Goal: Task Accomplishment & Management: Manage account settings

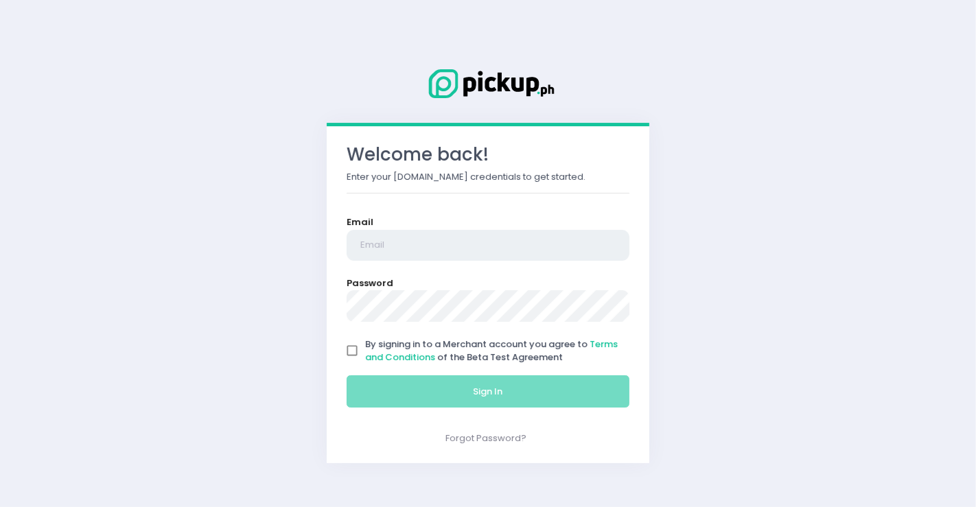
click at [396, 240] on input "email" at bounding box center [488, 246] width 283 height 32
type input "[DOMAIN_NAME][EMAIL_ADDRESS][DOMAIN_NAME]"
click at [356, 350] on input "By signing in to a Merchant account you agree to Terms and Conditions of the Be…" at bounding box center [352, 351] width 26 height 26
checkbox input "true"
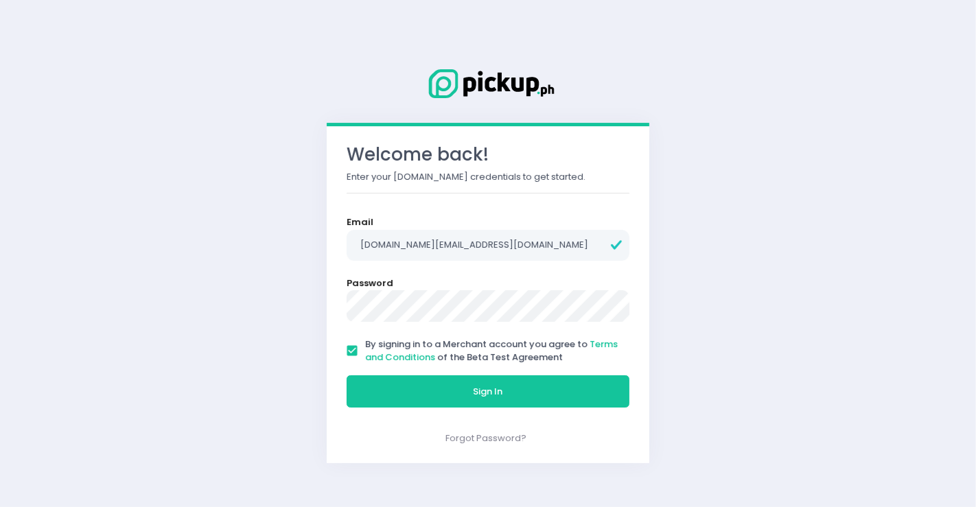
click at [347, 376] on button "Sign In" at bounding box center [488, 392] width 283 height 33
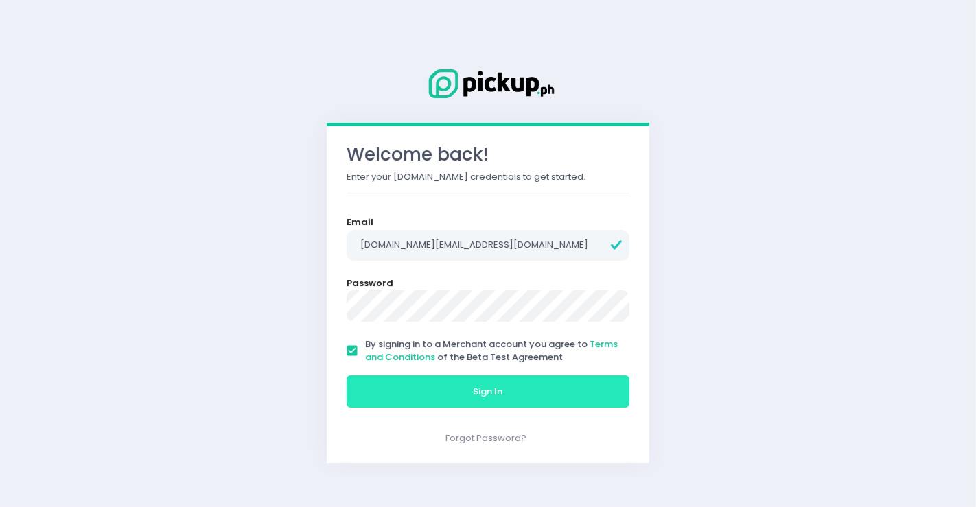
click at [461, 387] on button "Sign In" at bounding box center [488, 392] width 283 height 33
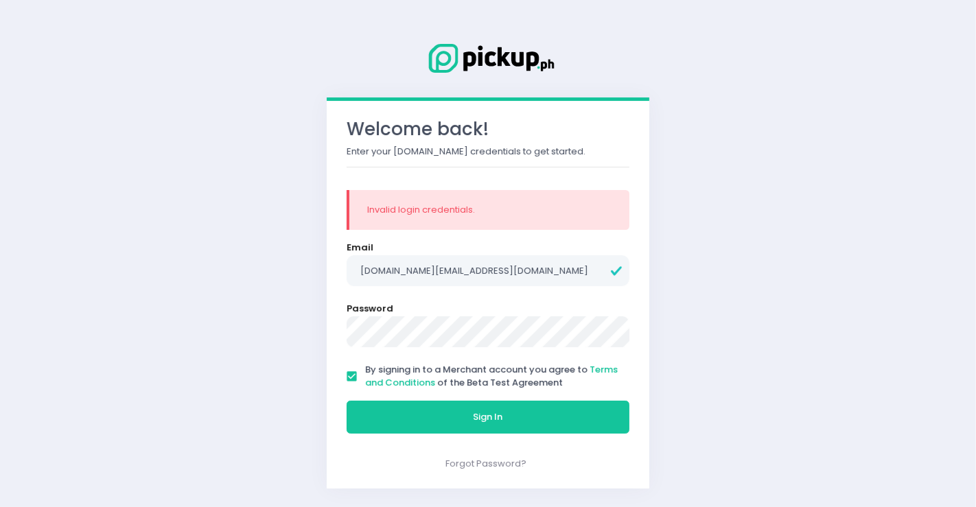
click at [320, 330] on div "Welcome back! Enter your [DOMAIN_NAME] credentials to get started. Invalid logi…" at bounding box center [488, 253] width 354 height 501
click at [347, 401] on button "Sign In" at bounding box center [488, 417] width 283 height 33
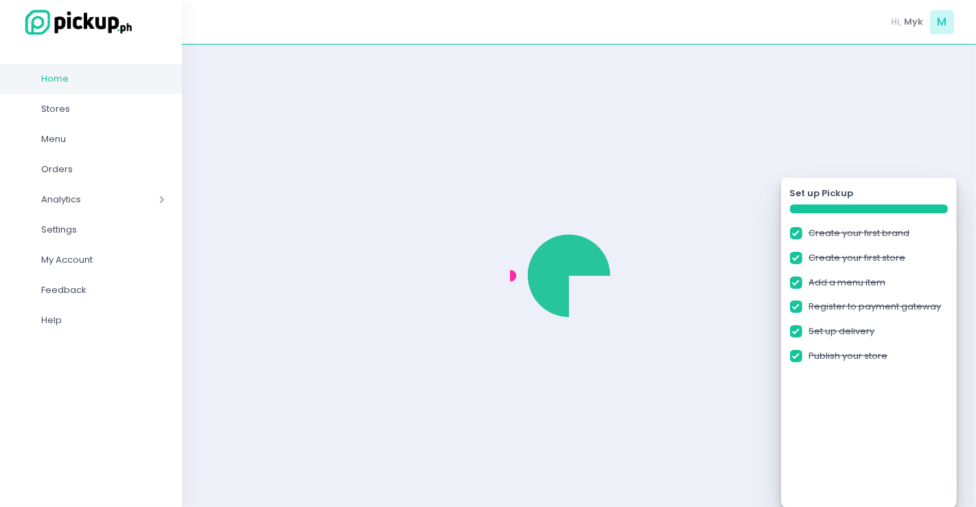
checkbox input "true"
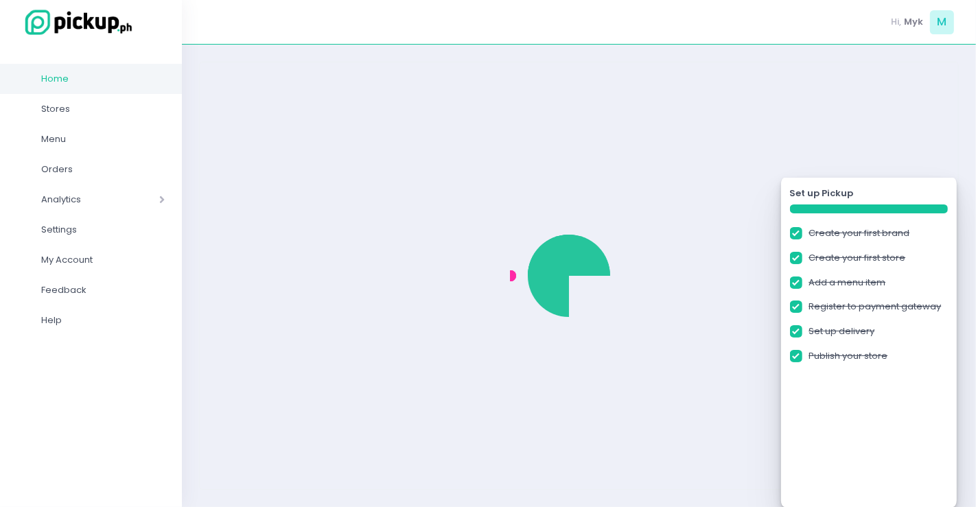
checkbox input "true"
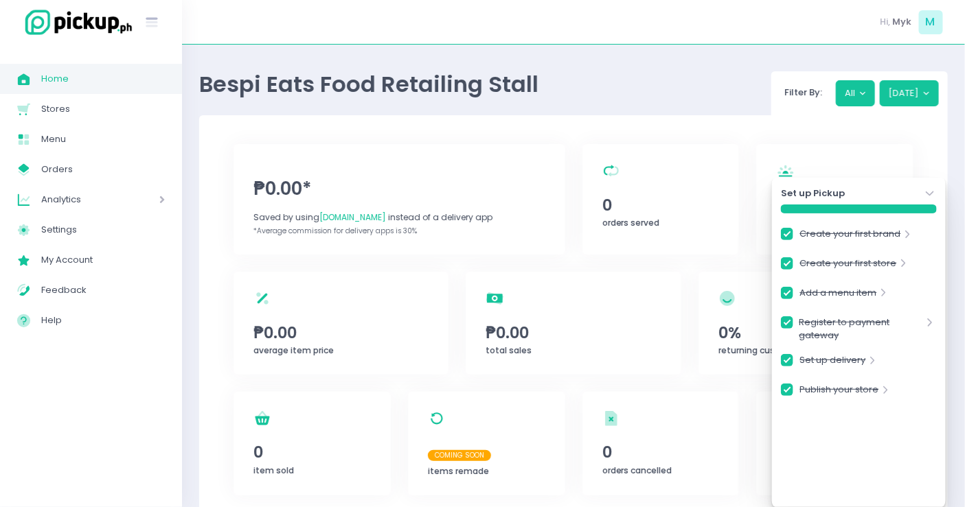
drag, startPoint x: 917, startPoint y: 189, endPoint x: 914, endPoint y: 181, distance: 9.6
click at [919, 189] on div "Set up Pickup Stockholm-icons / Navigation / Angle-down Created with Sketch." at bounding box center [859, 194] width 156 height 14
